Goal: Transaction & Acquisition: Subscribe to service/newsletter

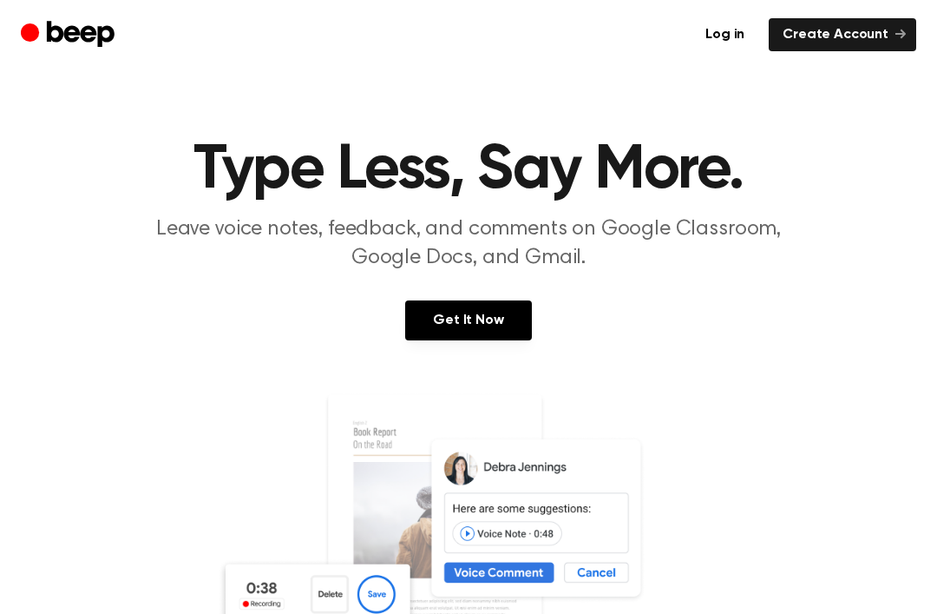
click at [846, 34] on link "Create Account" at bounding box center [843, 34] width 148 height 33
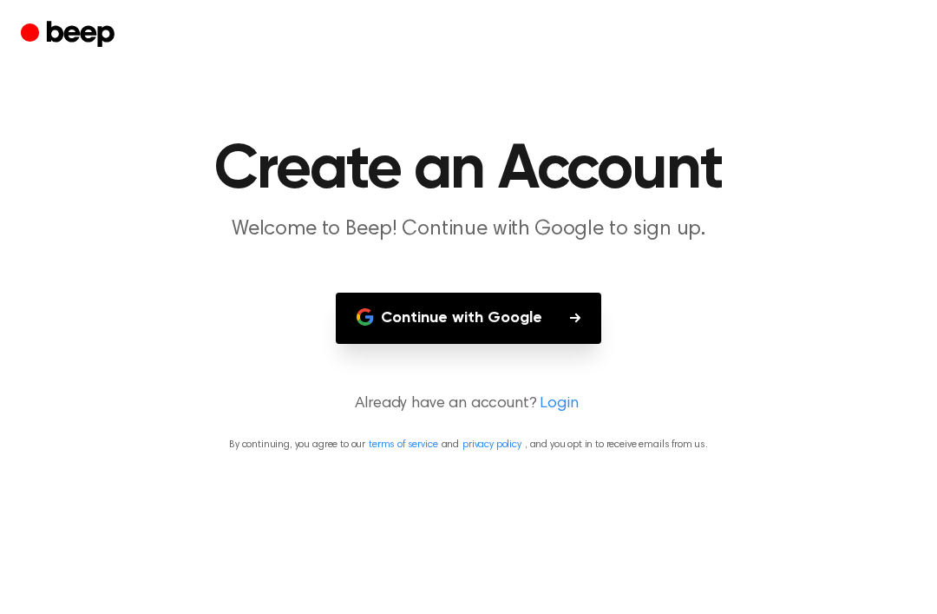
click at [507, 322] on button "Continue with Google" at bounding box center [469, 317] width 266 height 51
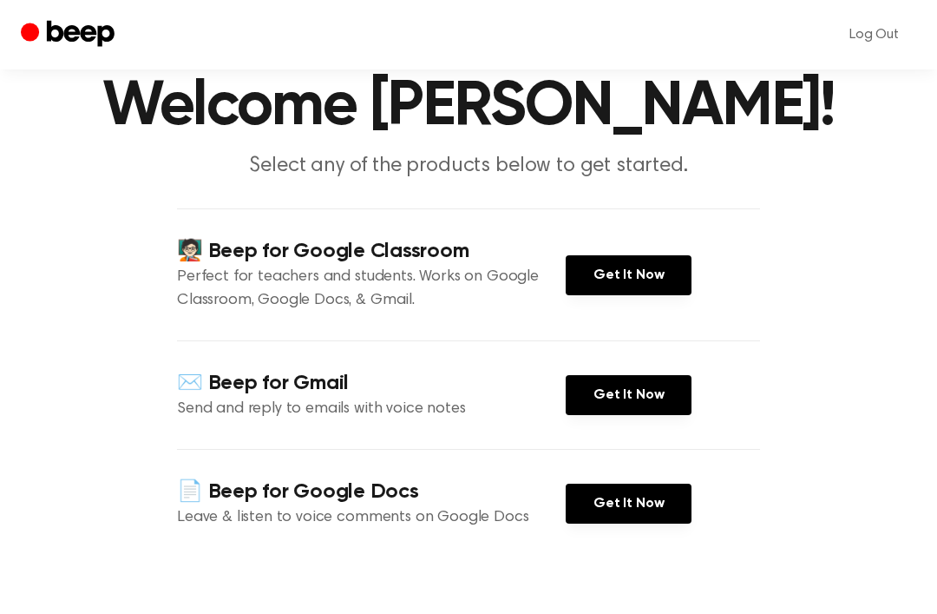
scroll to position [66, 0]
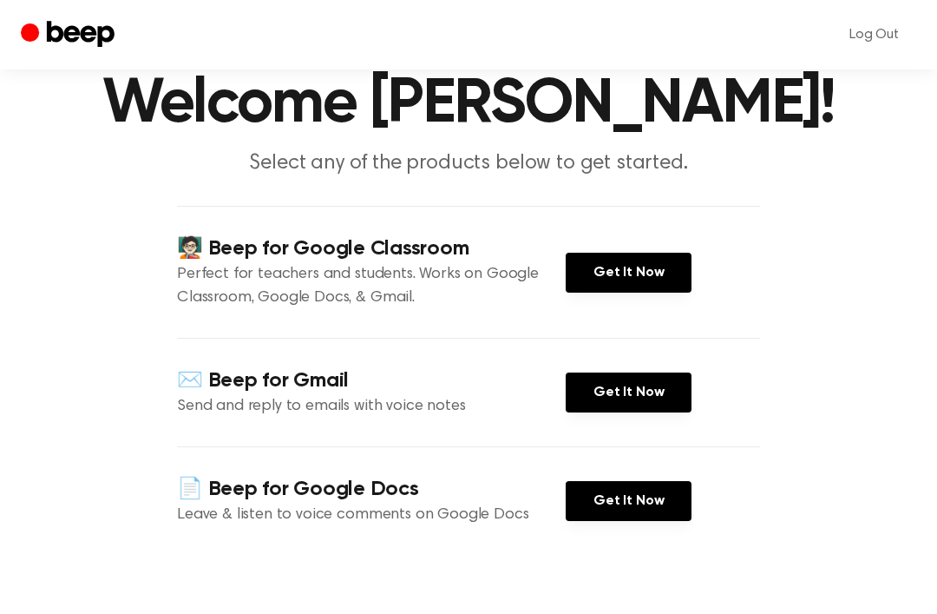
click at [622, 504] on link "Get It Now" at bounding box center [629, 501] width 126 height 40
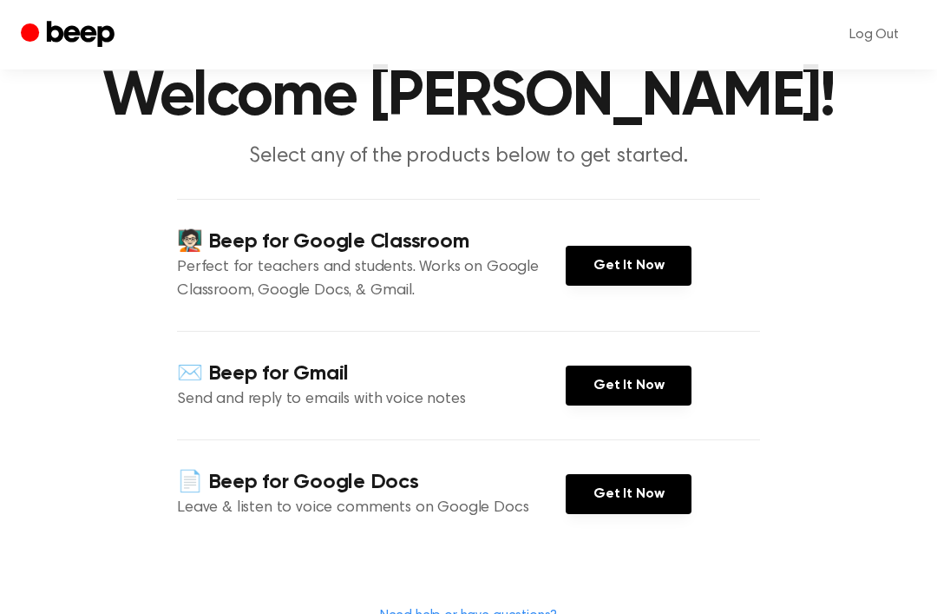
scroll to position [0, 0]
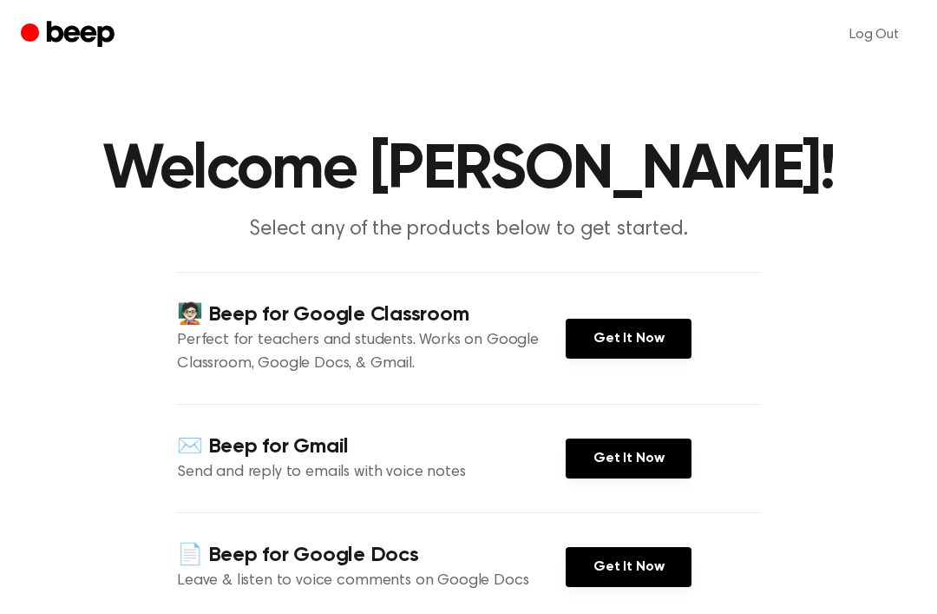
click at [616, 462] on link "Get It Now" at bounding box center [629, 458] width 126 height 40
click at [106, 50] on icon "Beep" at bounding box center [70, 35] width 98 height 34
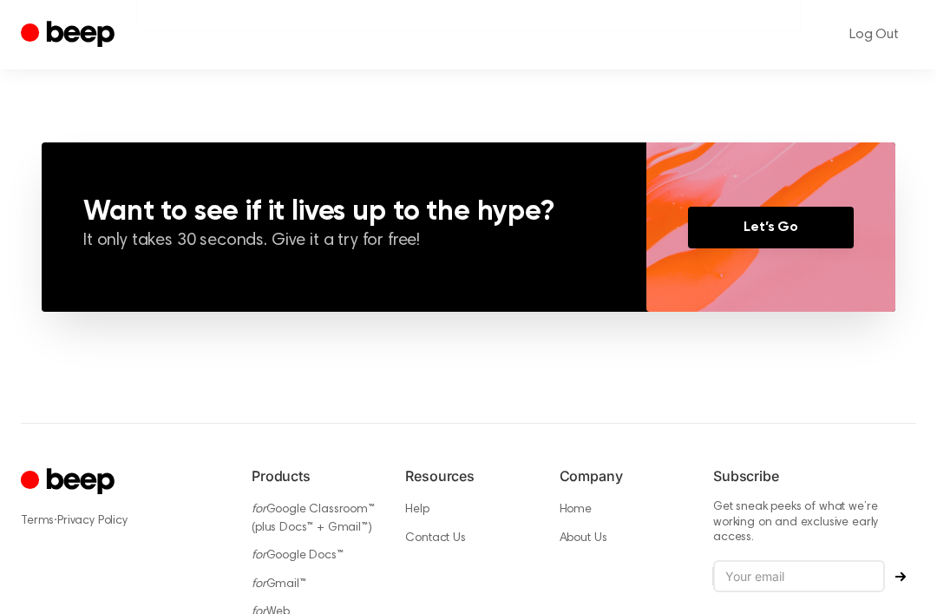
scroll to position [1289, 0]
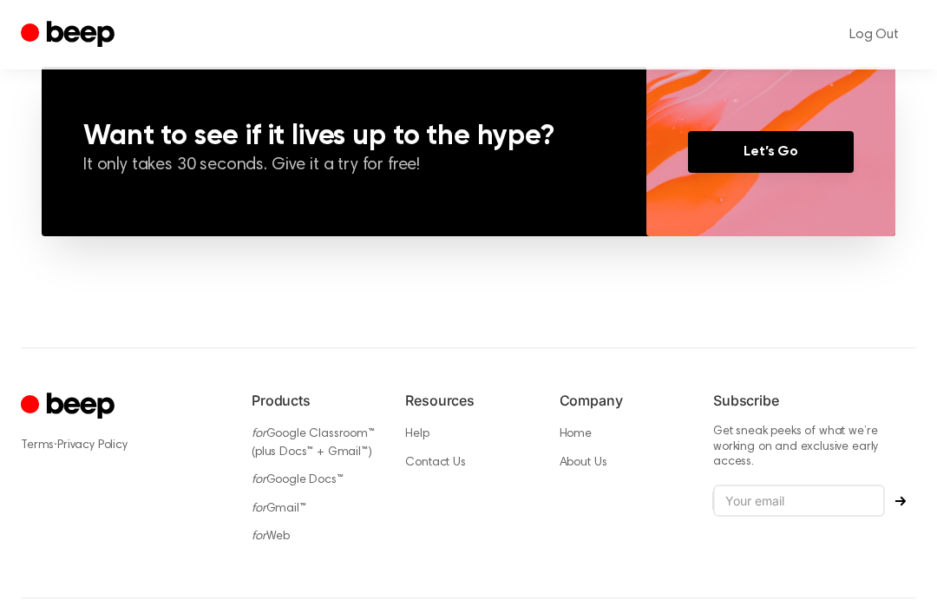
click at [771, 155] on link "Let’s Go" at bounding box center [771, 152] width 166 height 42
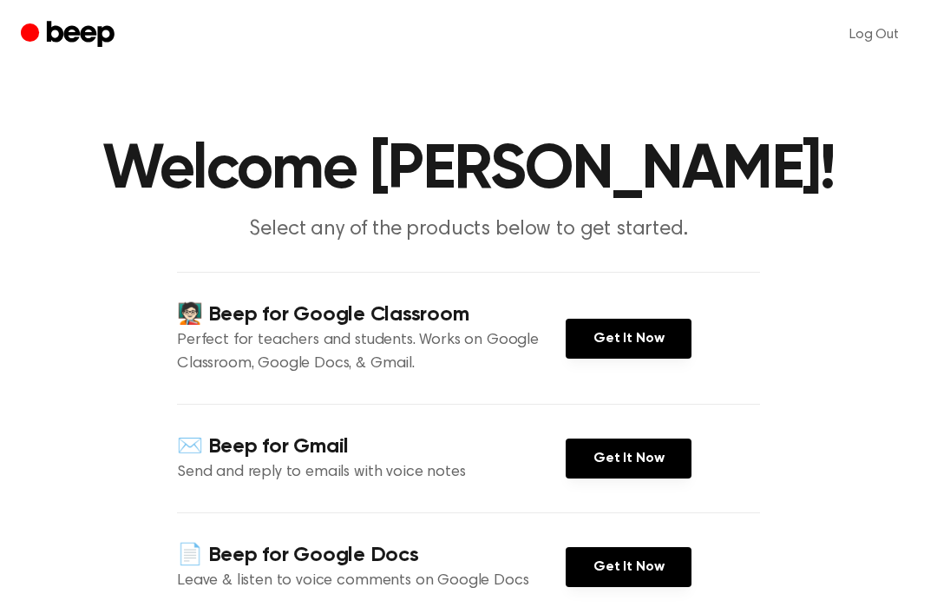
click at [640, 339] on link "Get It Now" at bounding box center [629, 338] width 126 height 40
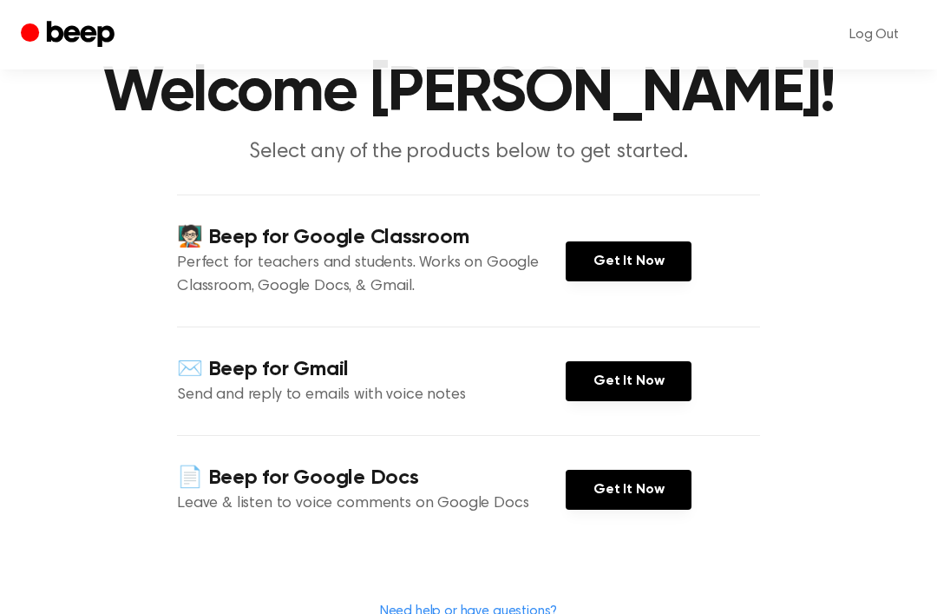
scroll to position [83, 0]
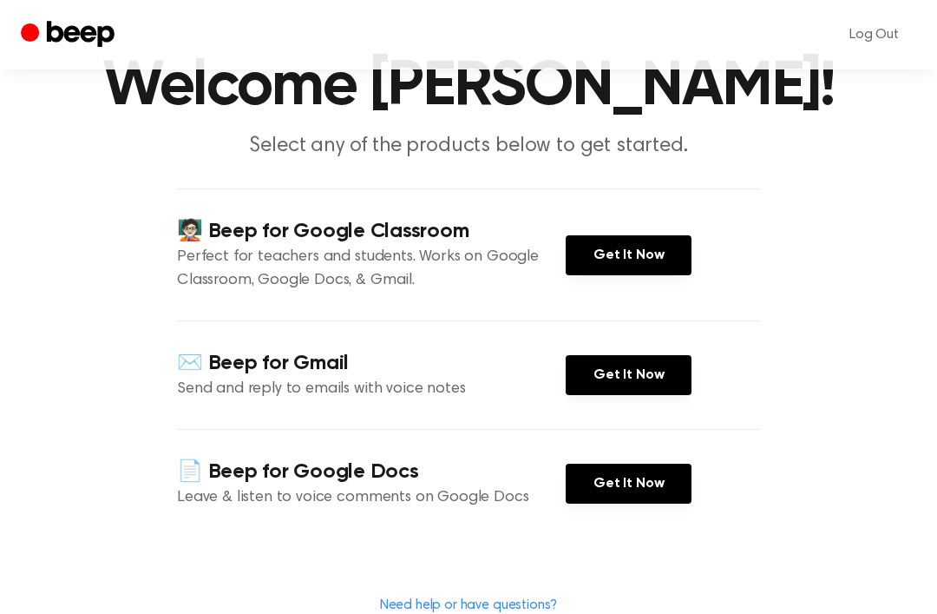
click at [614, 501] on link "Get It Now" at bounding box center [629, 483] width 126 height 40
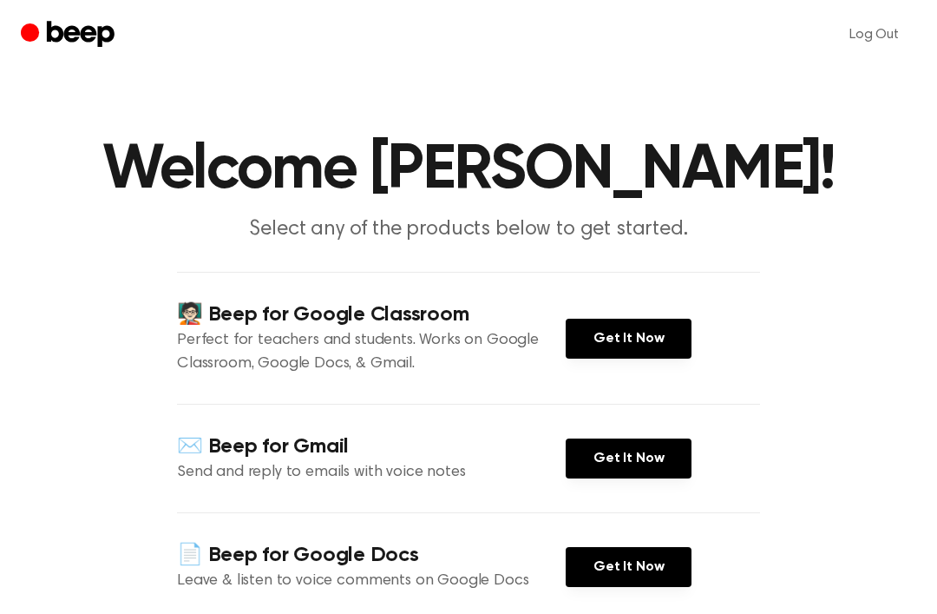
scroll to position [1, 0]
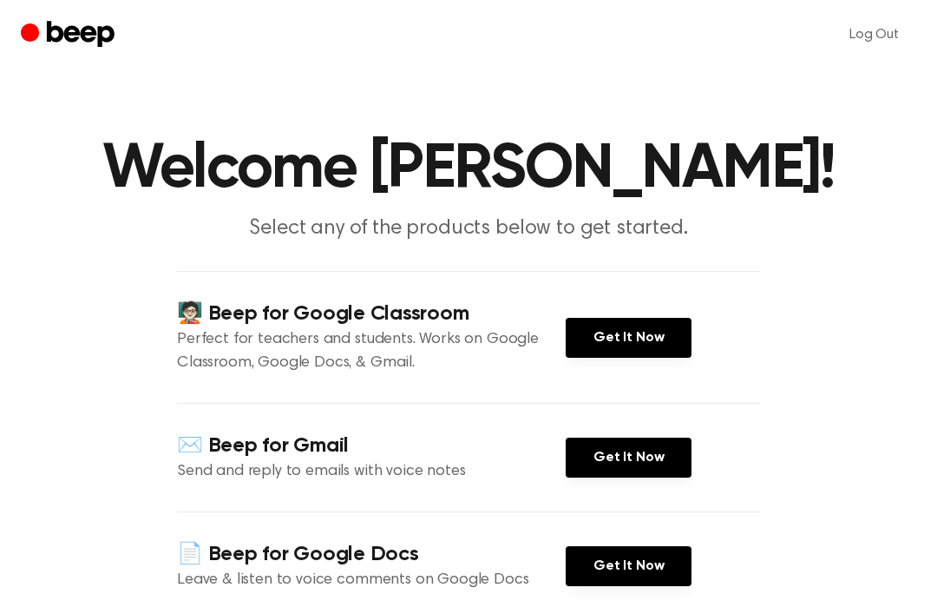
click at [889, 35] on link "Log Out" at bounding box center [874, 35] width 84 height 42
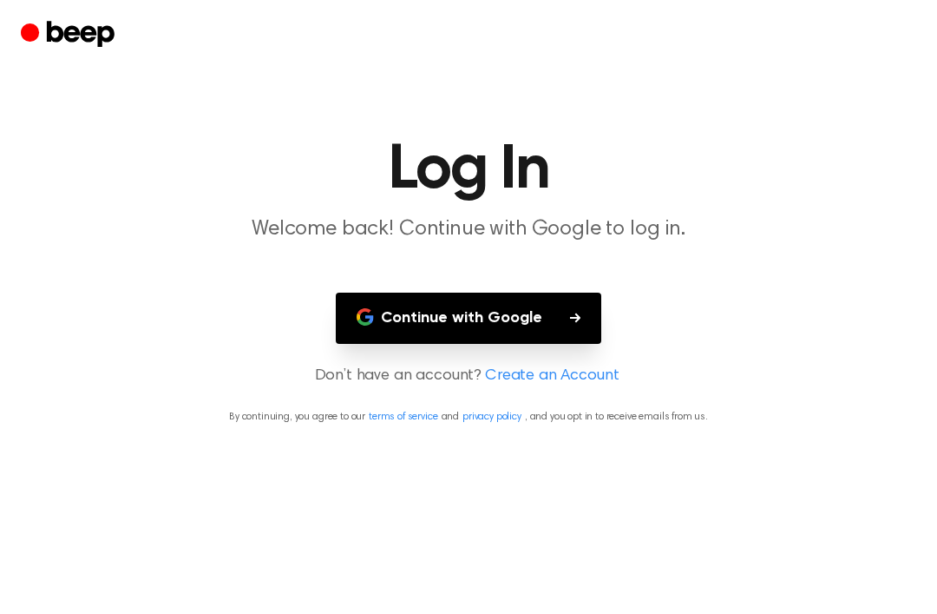
click at [565, 302] on button "Continue with Google" at bounding box center [469, 317] width 266 height 51
